Goal: Transaction & Acquisition: Purchase product/service

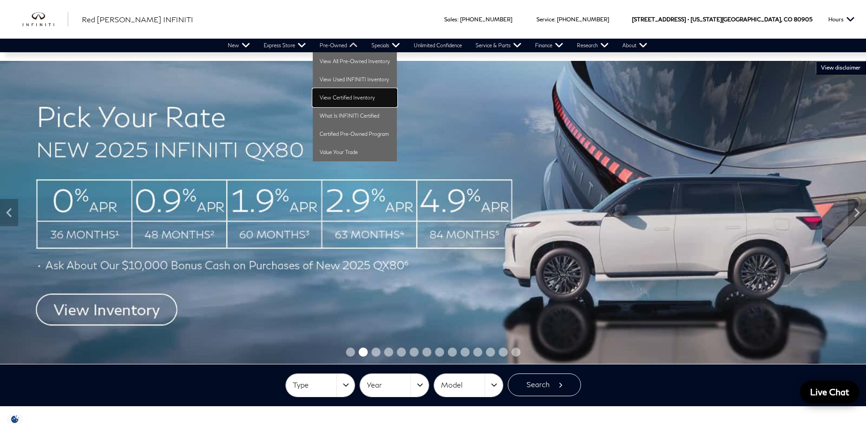
click at [348, 99] on link "View Certified Inventory" at bounding box center [355, 98] width 84 height 18
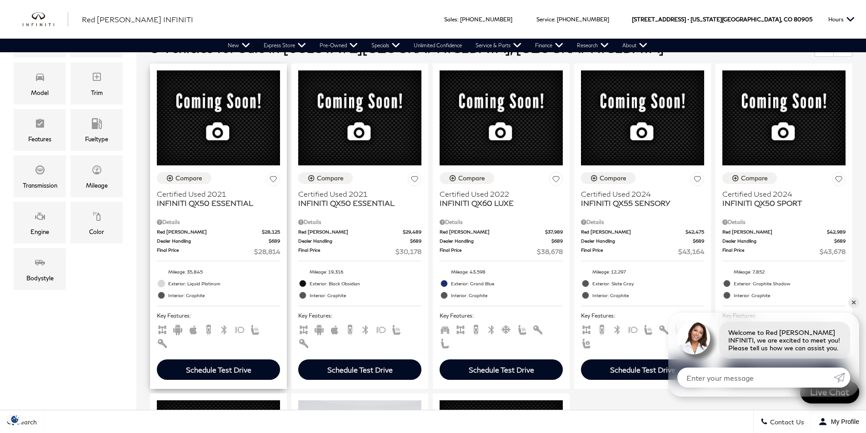
scroll to position [227, 0]
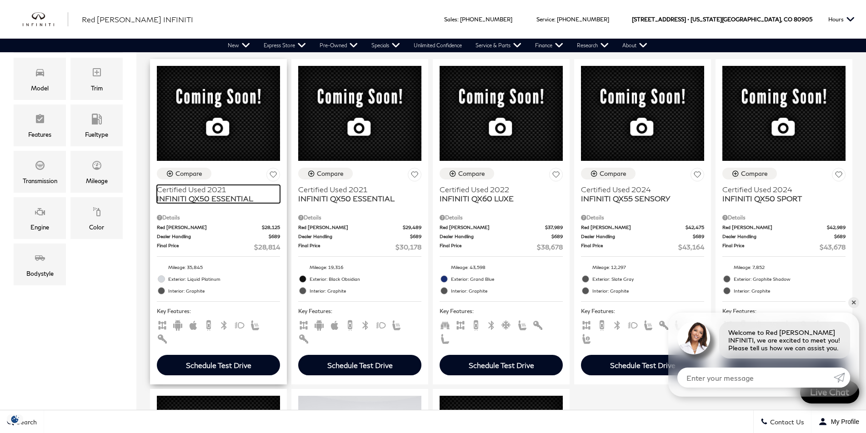
click at [223, 194] on span "INFINITI QX50 ESSENTIAL" at bounding box center [215, 198] width 116 height 9
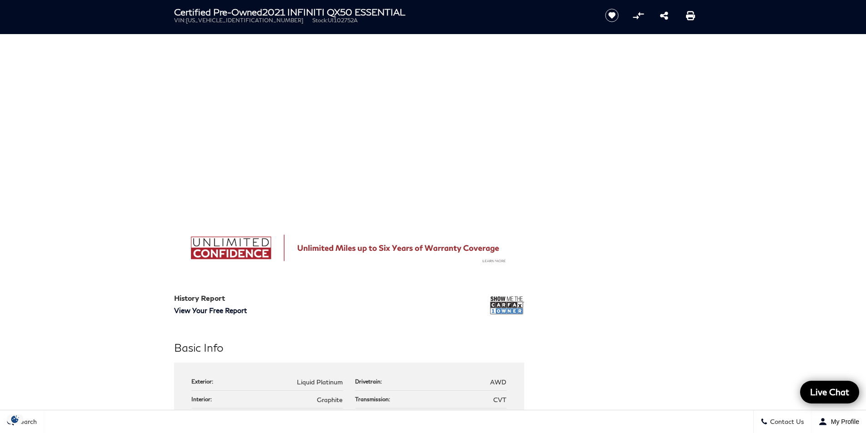
scroll to position [591, 0]
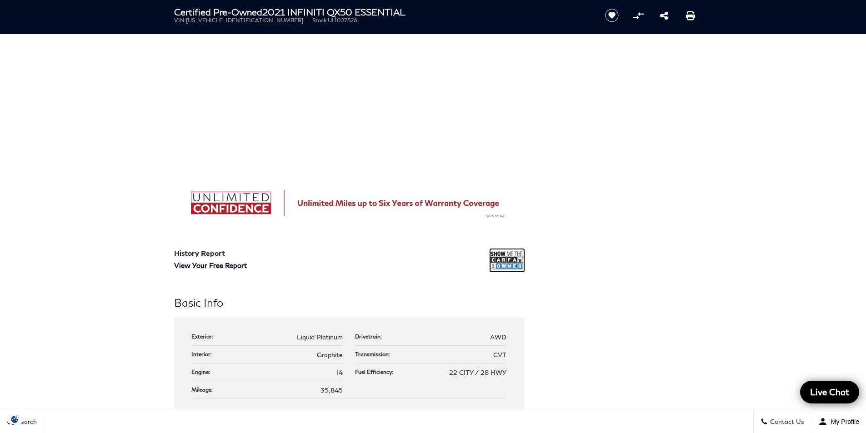
click at [514, 258] on img at bounding box center [507, 260] width 34 height 23
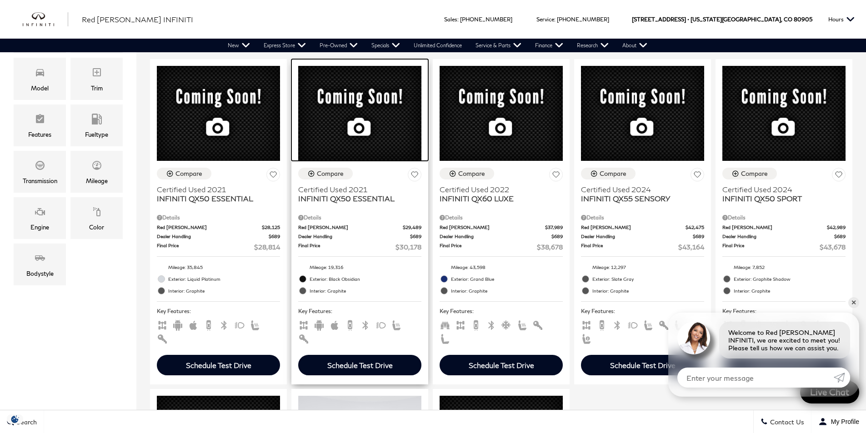
click at [332, 71] on img at bounding box center [359, 113] width 123 height 95
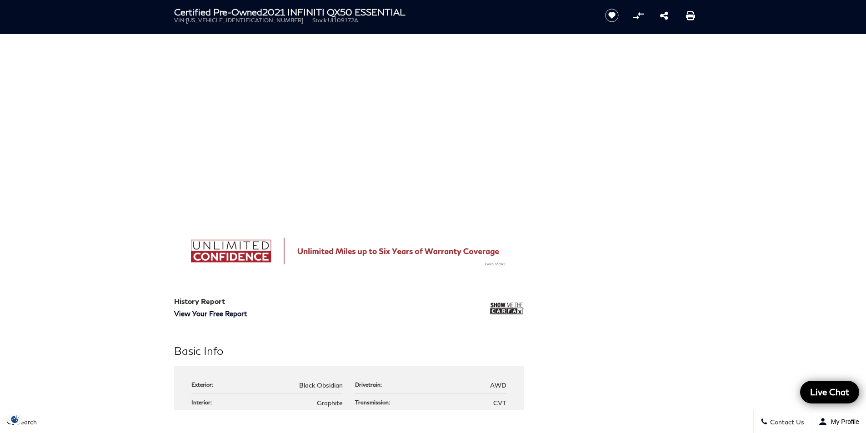
scroll to position [546, 0]
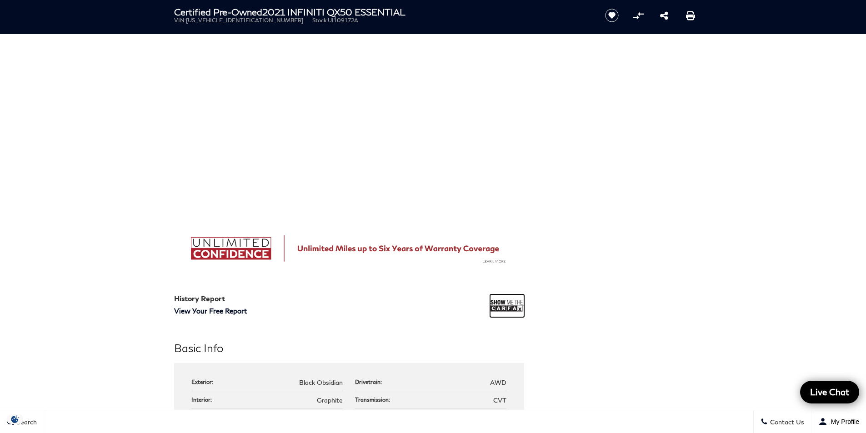
click at [510, 307] on img at bounding box center [507, 306] width 34 height 23
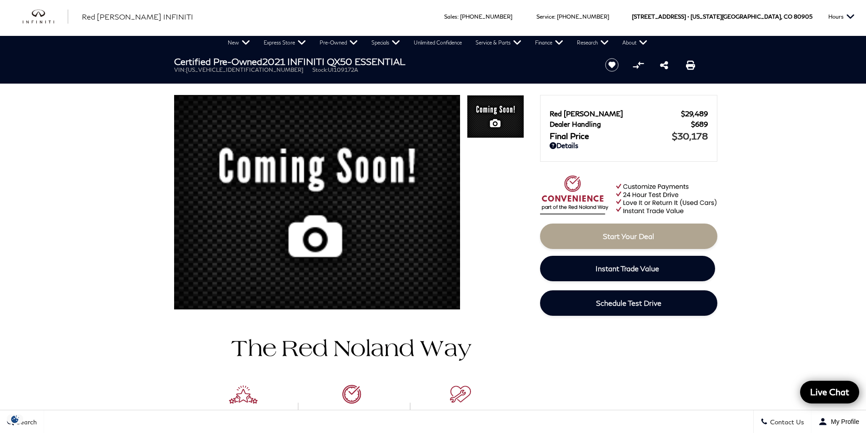
scroll to position [0, 0]
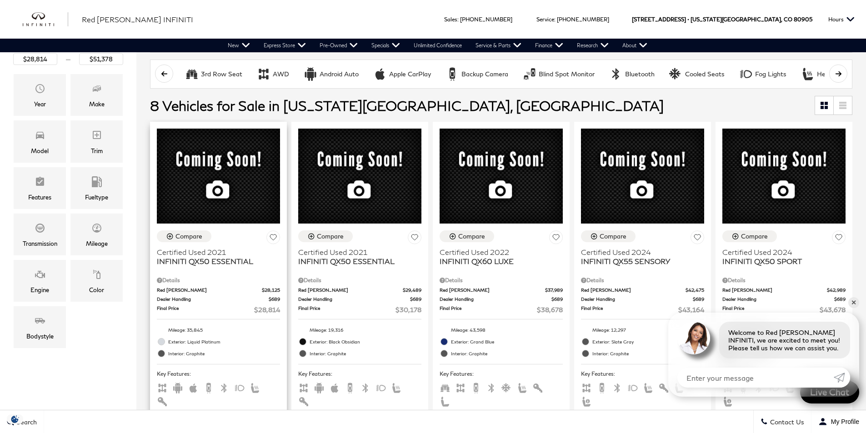
scroll to position [136, 0]
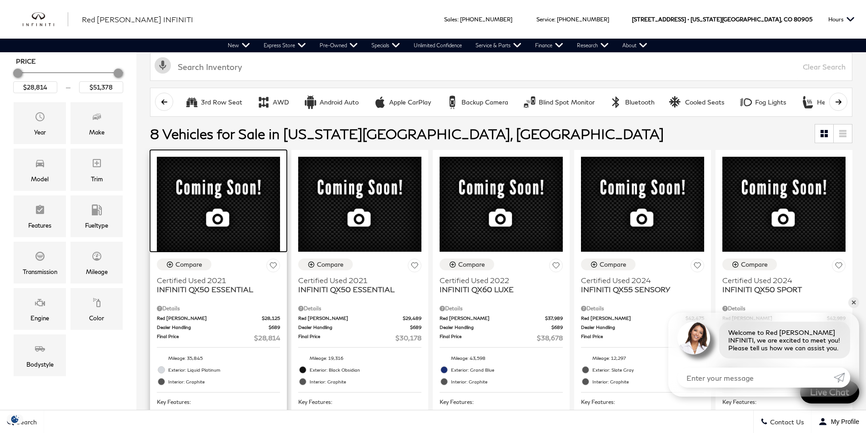
click at [220, 159] on img at bounding box center [218, 204] width 123 height 95
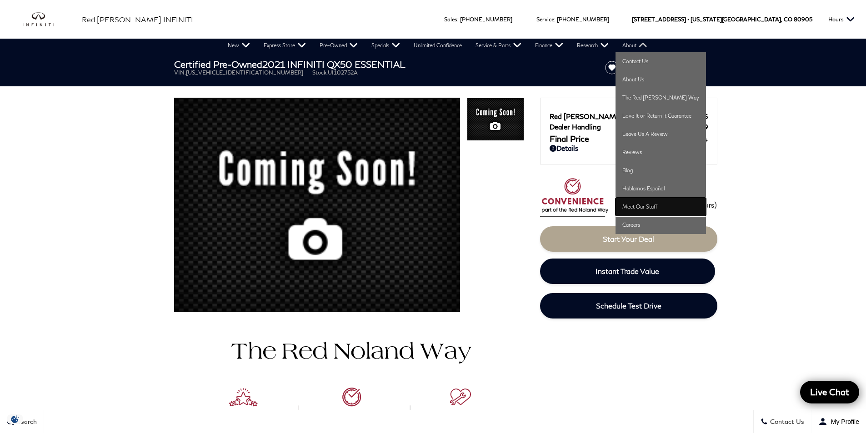
click at [642, 208] on link "Meet Our Staff" at bounding box center [661, 207] width 90 height 18
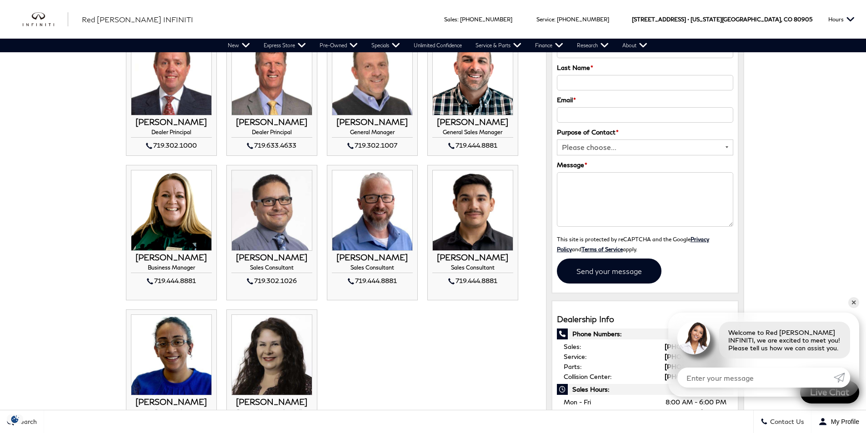
scroll to position [136, 0]
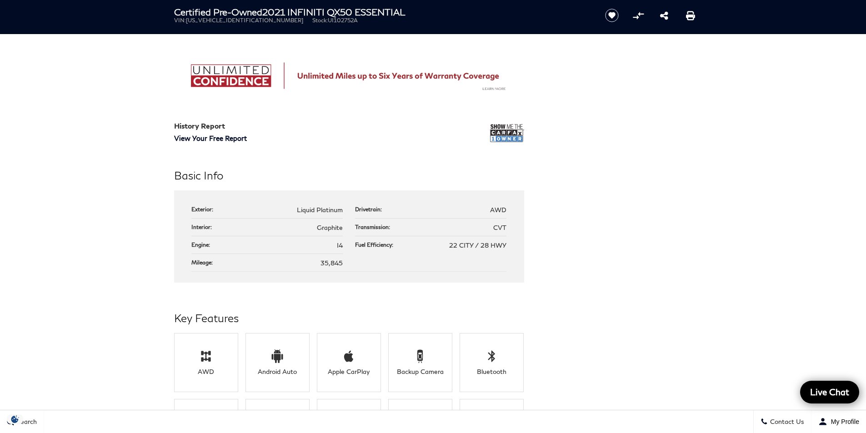
scroll to position [546, 0]
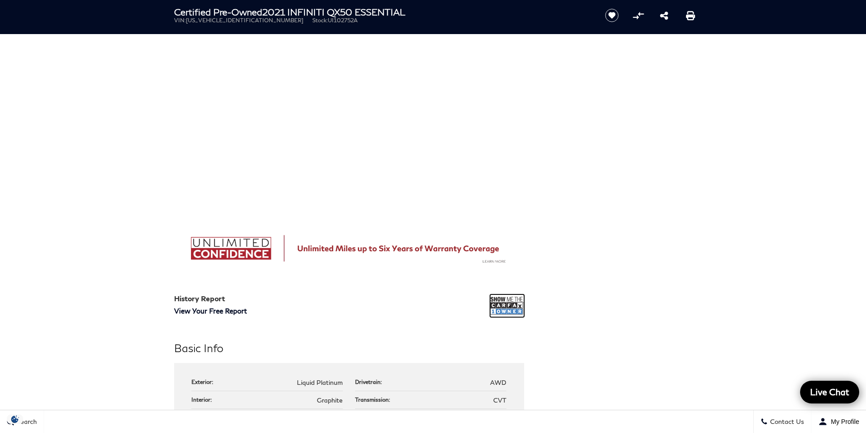
click at [514, 305] on img at bounding box center [507, 306] width 34 height 23
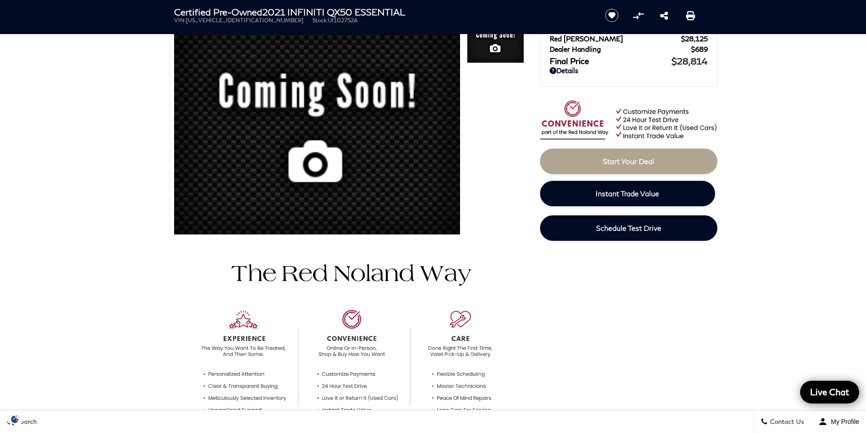
scroll to position [0, 0]
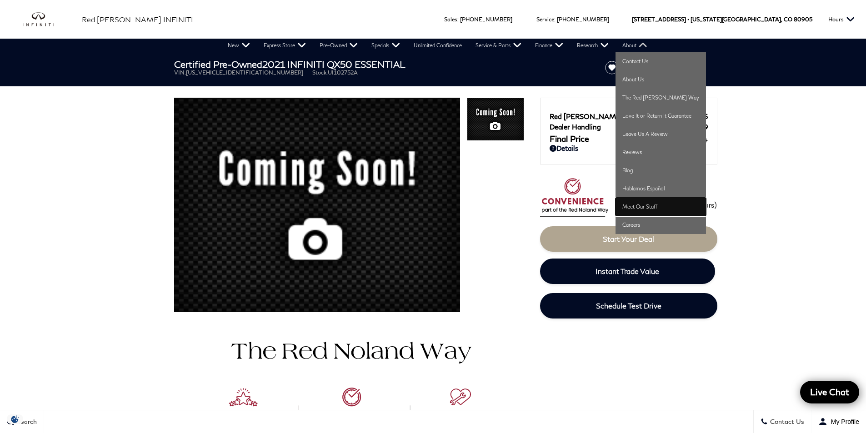
click at [638, 204] on link "Meet Our Staff" at bounding box center [661, 207] width 90 height 18
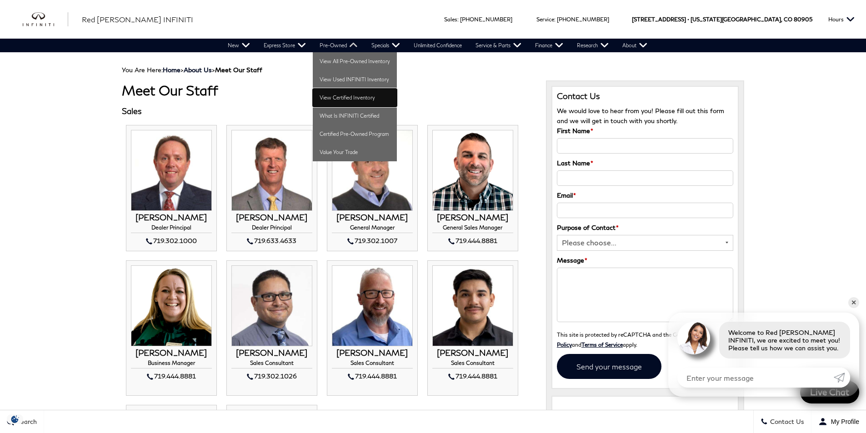
click at [351, 96] on link "View Certified Inventory" at bounding box center [355, 98] width 84 height 18
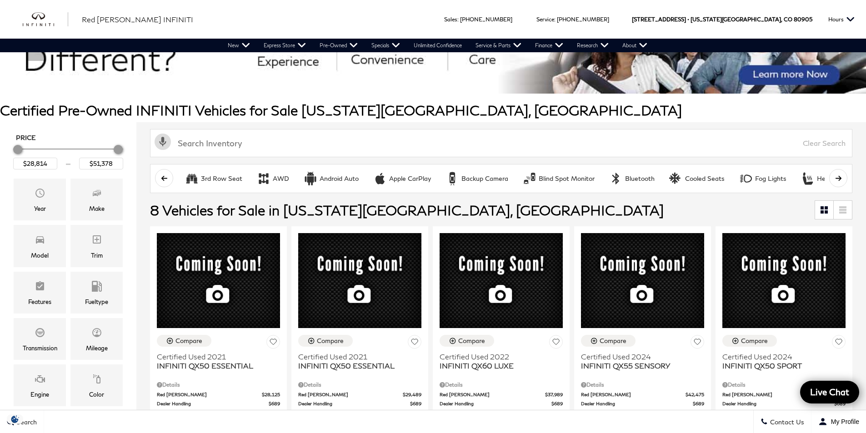
scroll to position [136, 0]
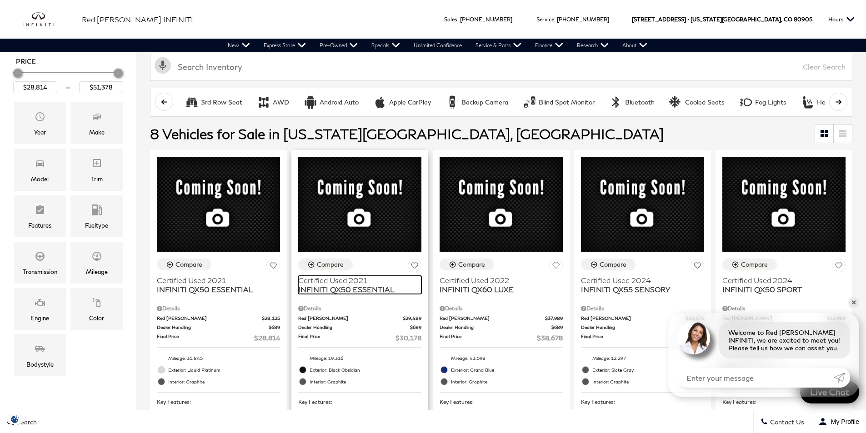
click at [311, 285] on span "INFINITI QX50 ESSENTIAL" at bounding box center [356, 289] width 116 height 9
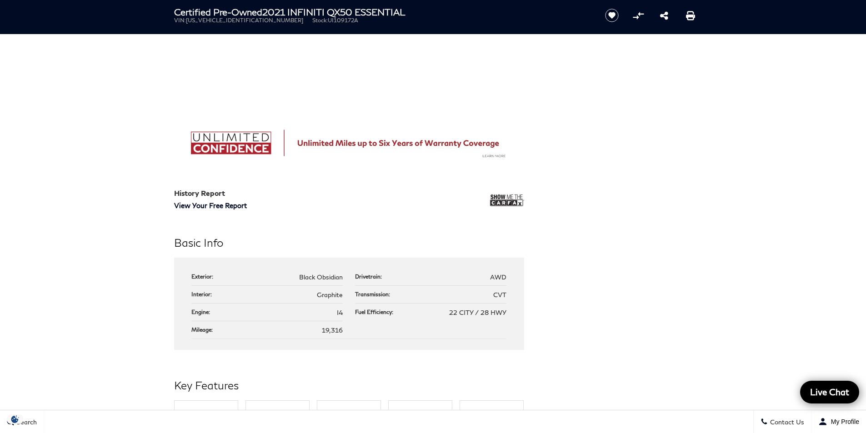
scroll to position [682, 0]
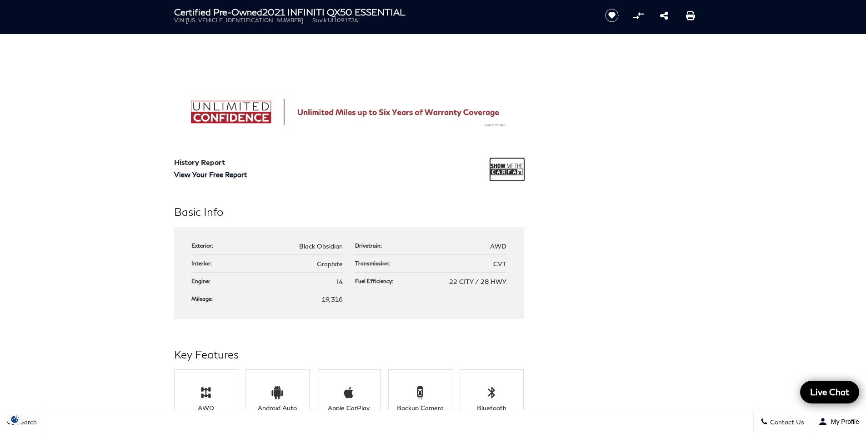
click at [516, 172] on img at bounding box center [507, 169] width 34 height 23
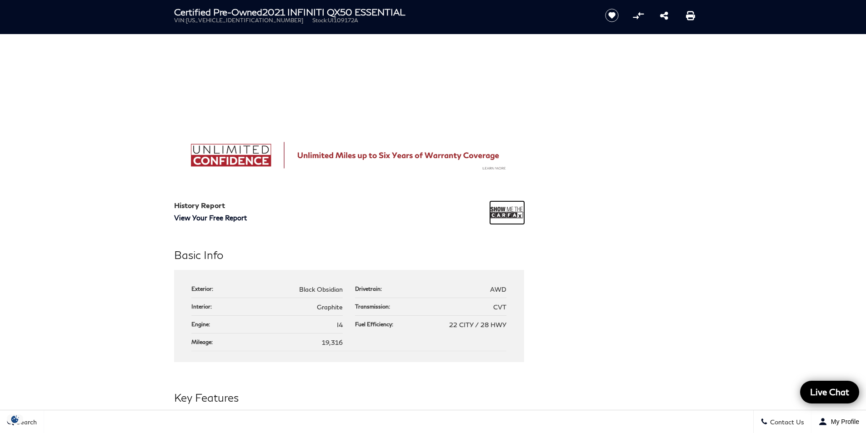
scroll to position [455, 0]
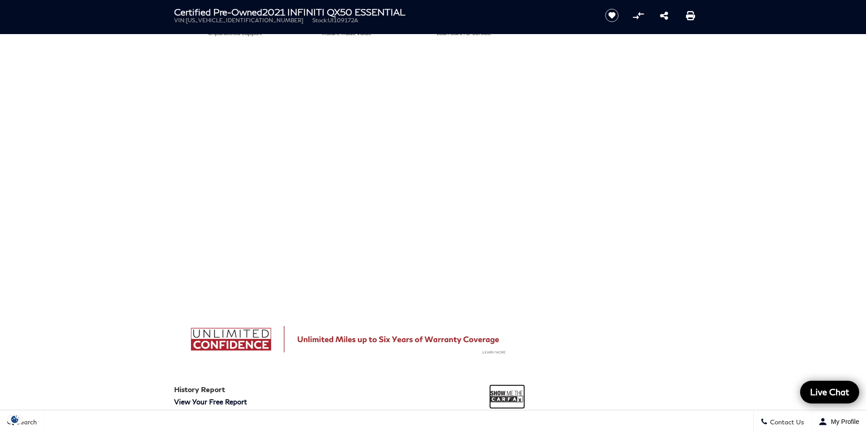
click at [506, 395] on img at bounding box center [507, 397] width 34 height 23
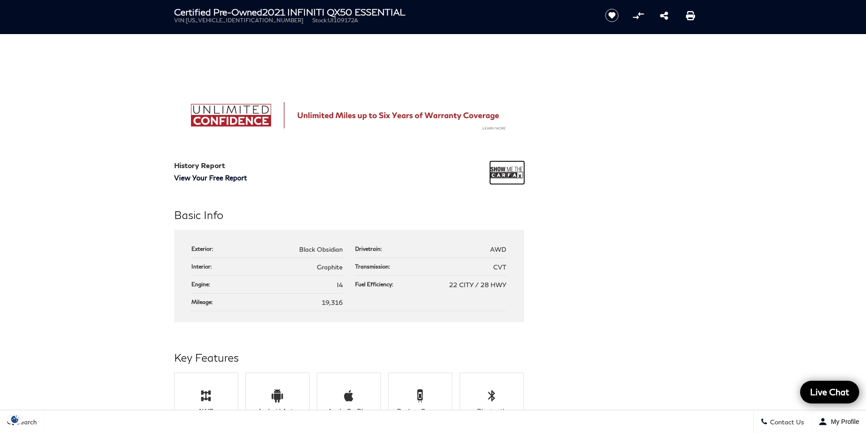
scroll to position [682, 0]
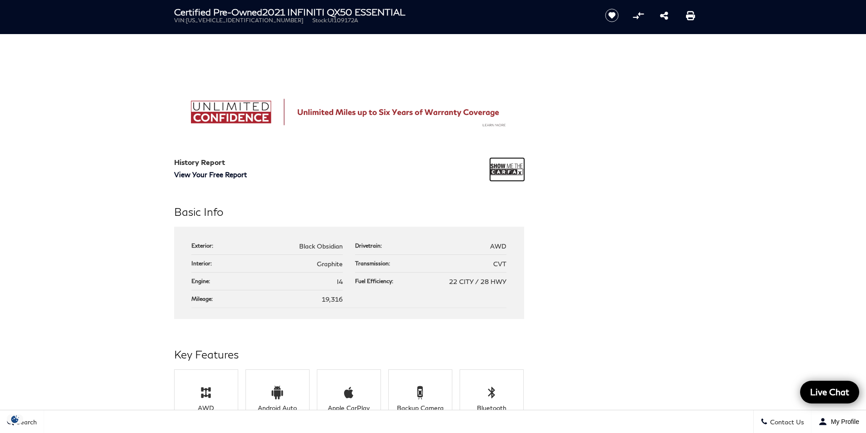
click at [516, 171] on img at bounding box center [507, 169] width 34 height 23
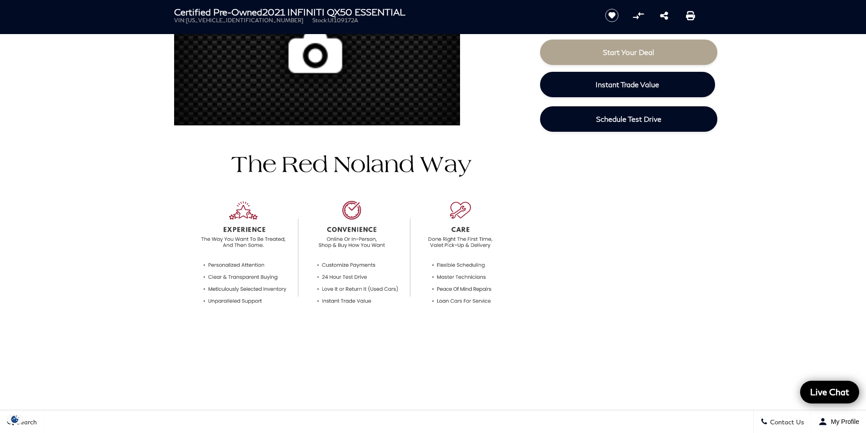
scroll to position [182, 0]
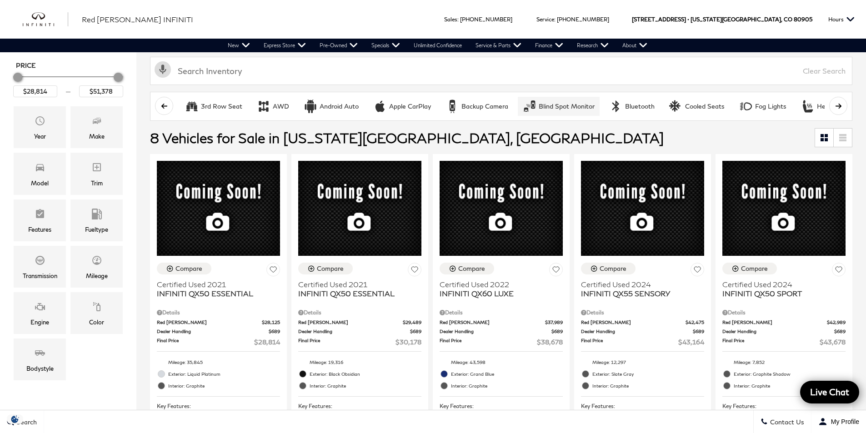
scroll to position [182, 0]
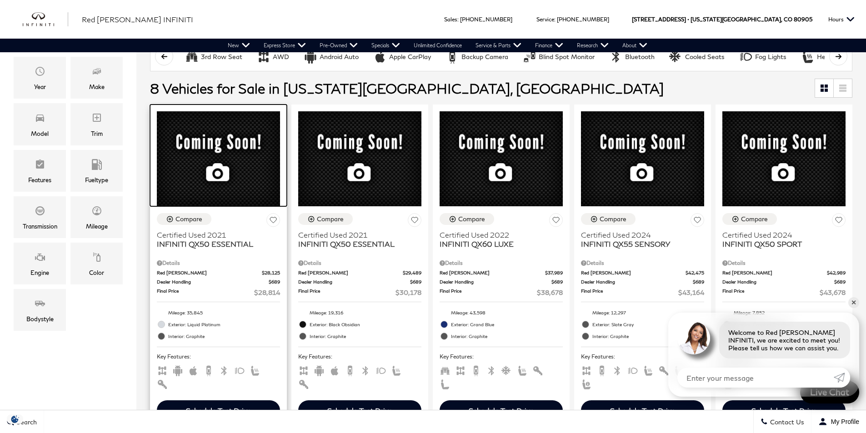
click at [217, 158] on div at bounding box center [218, 156] width 137 height 102
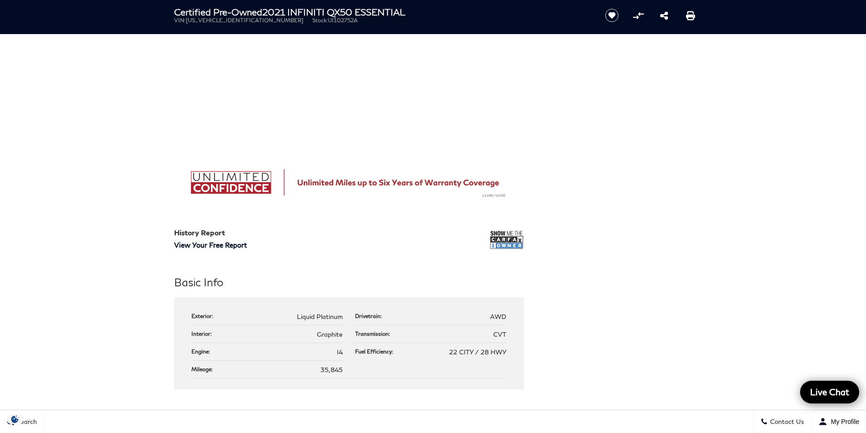
scroll to position [591, 0]
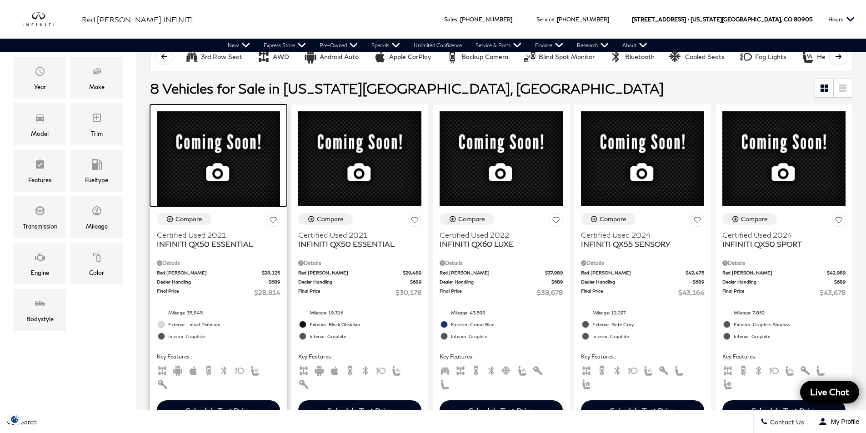
click at [224, 152] on div at bounding box center [218, 156] width 137 height 102
